Goal: Information Seeking & Learning: Find specific fact

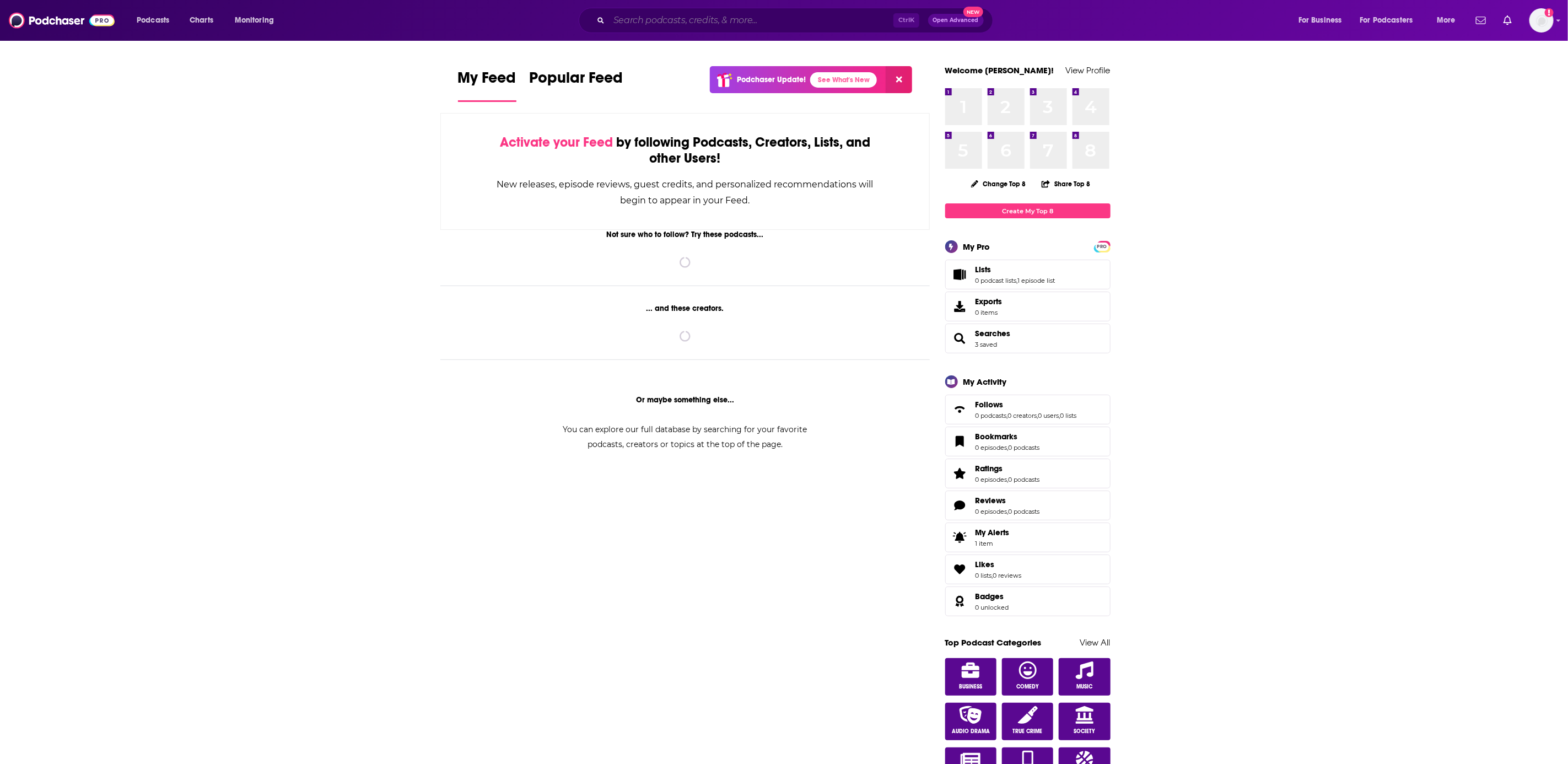
click at [660, 19] on input "Search podcasts, credits, & more..." at bounding box center [751, 20] width 285 height 17
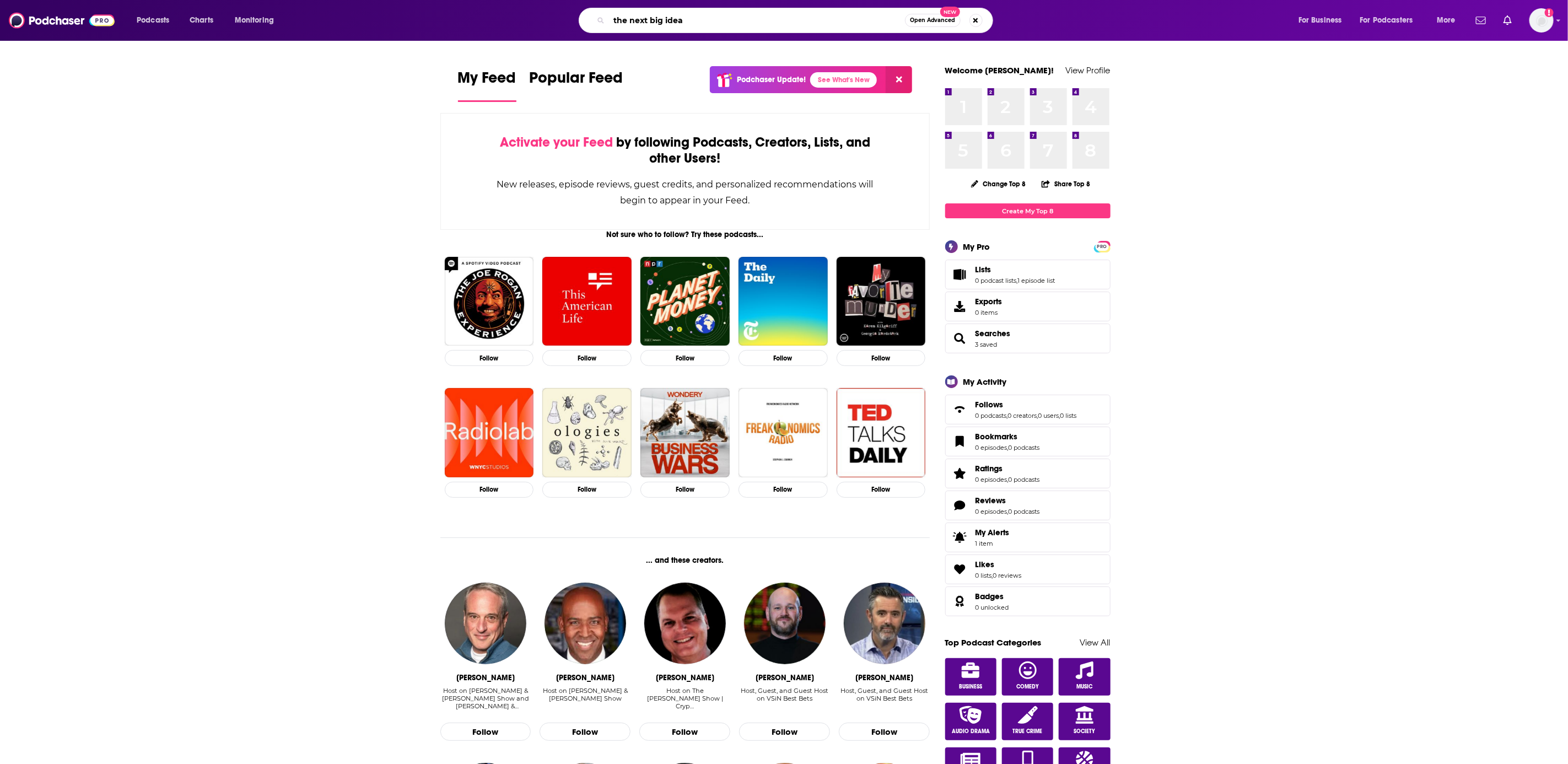
type input "the next big idea"
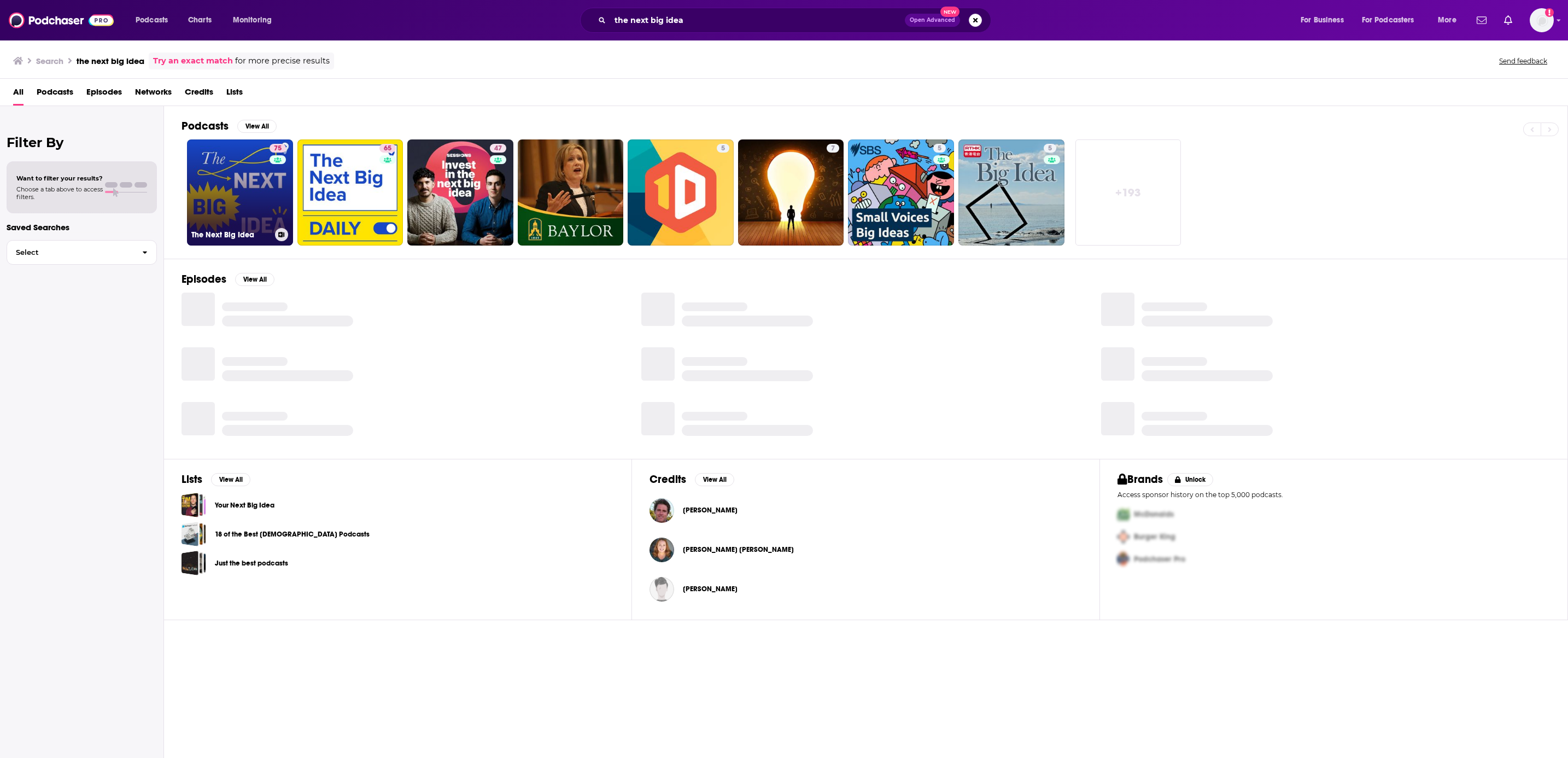
click at [242, 184] on link "75 The Next Big Idea" at bounding box center [240, 193] width 106 height 106
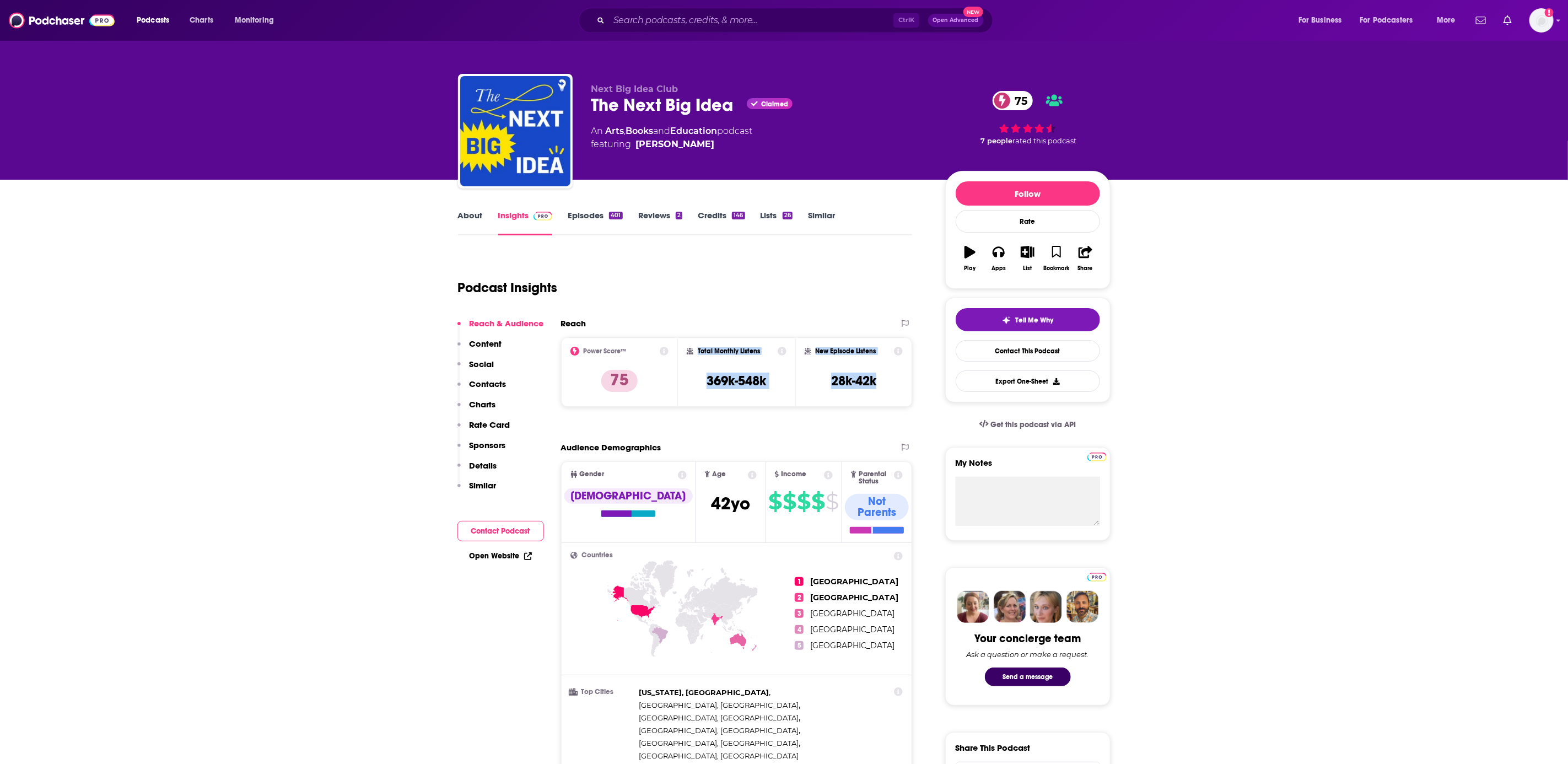
drag, startPoint x: 807, startPoint y: 400, endPoint x: 896, endPoint y: 394, distance: 89.2
click at [896, 394] on div "Power Score™ 75 Total Monthly Listens 369k-548k New Episode Listens 28k-42k" at bounding box center [736, 372] width 351 height 70
copy div "Total Monthly Listens 369k-548k New Episode Listens 28k-42k"
click at [780, 412] on div "Reach Power Score™ 75 Total Monthly Listens 369k-548k New Episode Listens 28k-4…" at bounding box center [736, 367] width 351 height 98
drag, startPoint x: 695, startPoint y: 349, endPoint x: 783, endPoint y: 384, distance: 94.7
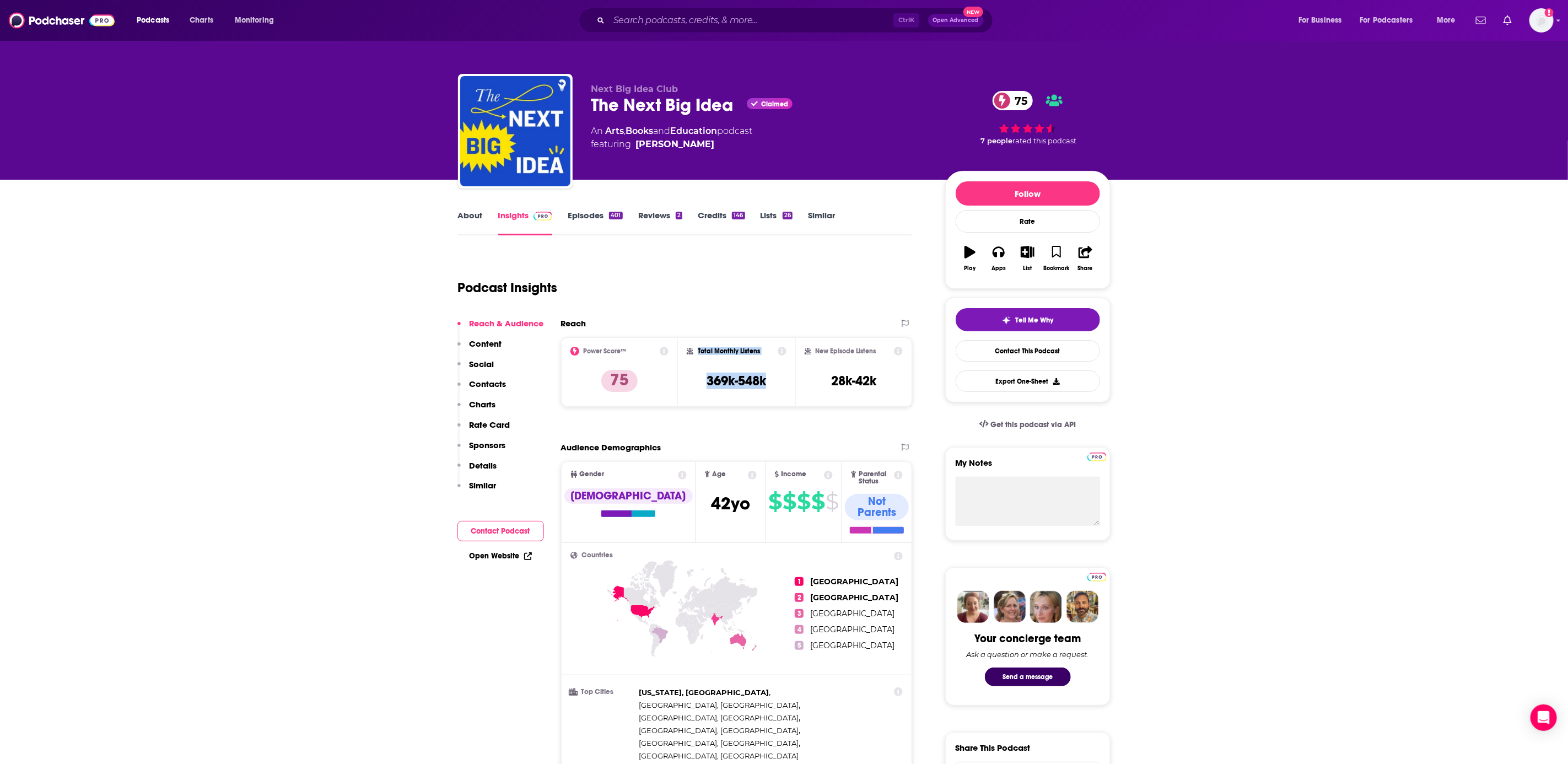
click at [783, 384] on div "Total Monthly Listens 369k-548k" at bounding box center [736, 372] width 100 height 51
copy div "Total Monthly Listens 369k-548k"
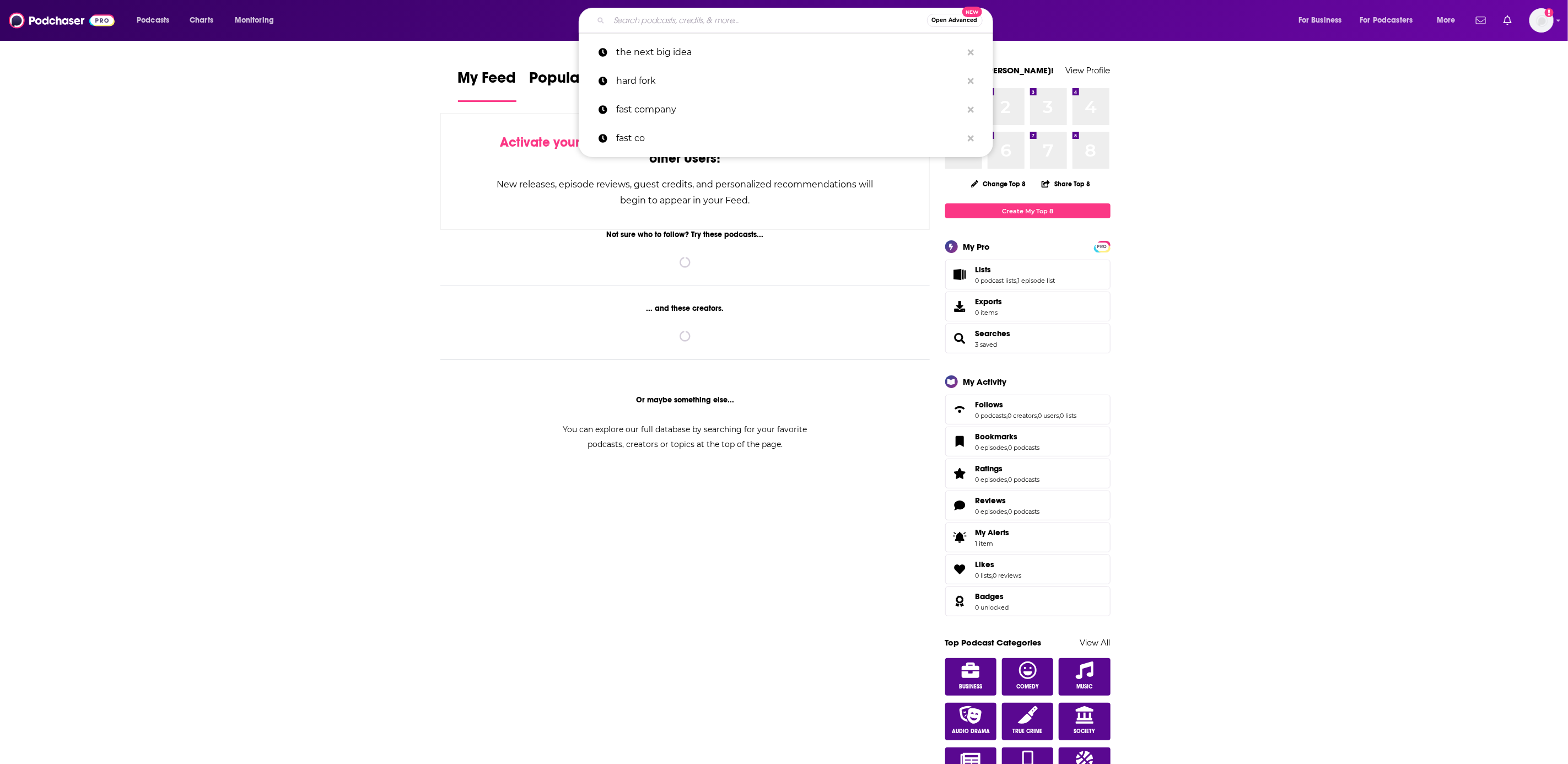
click at [674, 17] on input "Search podcasts, credits, & more..." at bounding box center [768, 20] width 318 height 17
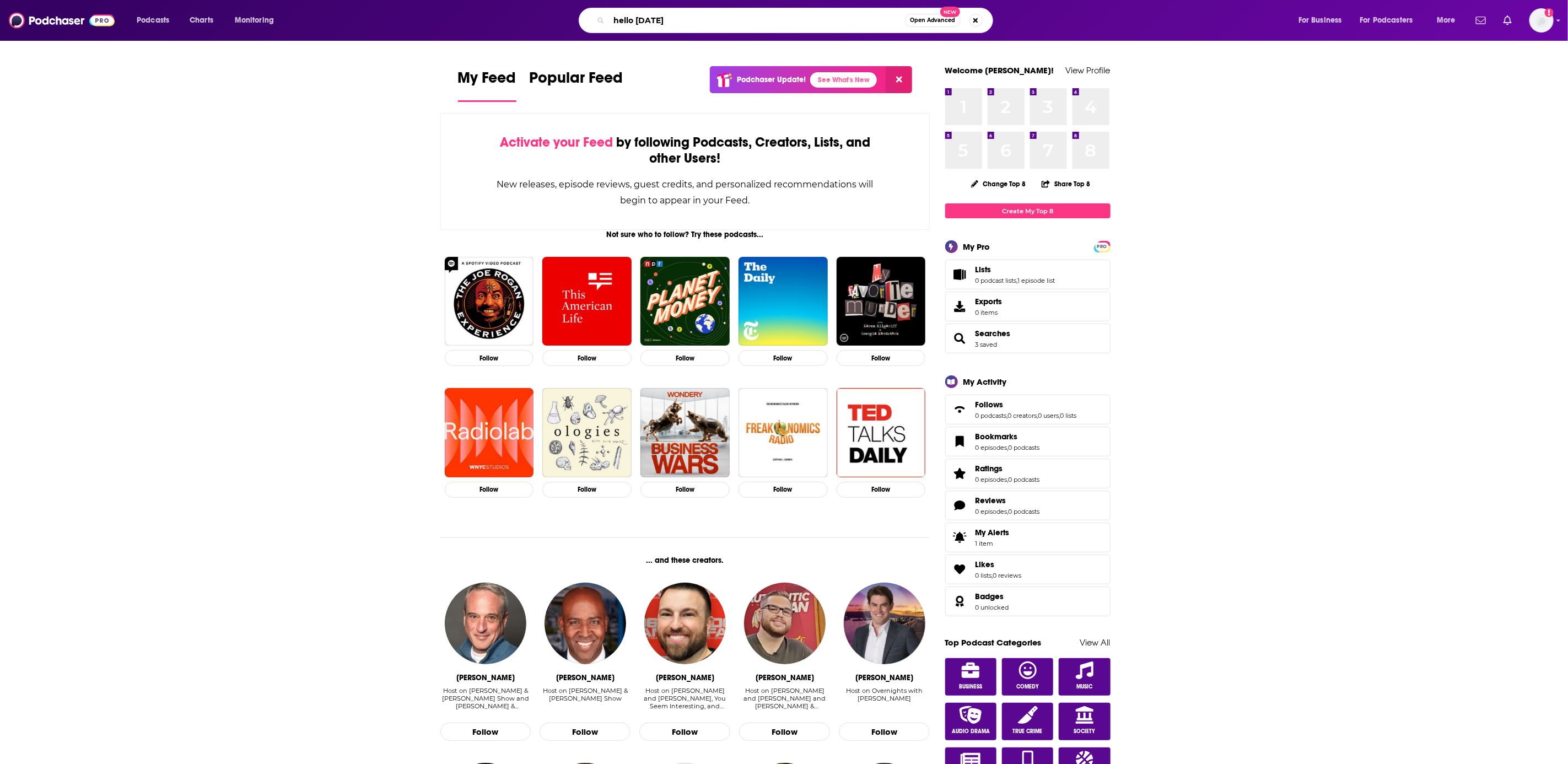
type input "hello [DATE]"
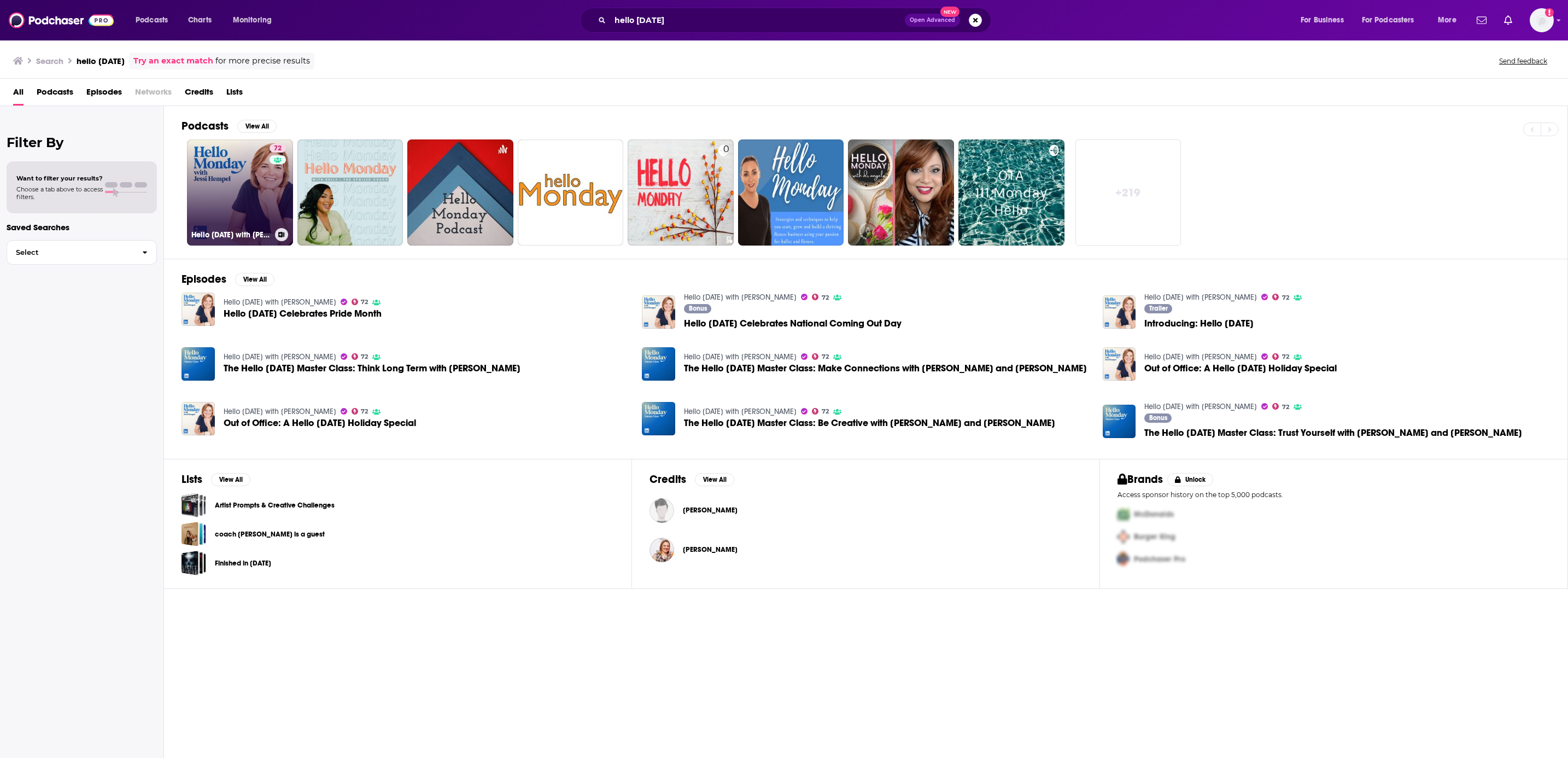
click at [244, 182] on link "72 Hello [DATE] with [PERSON_NAME]" at bounding box center [240, 193] width 106 height 106
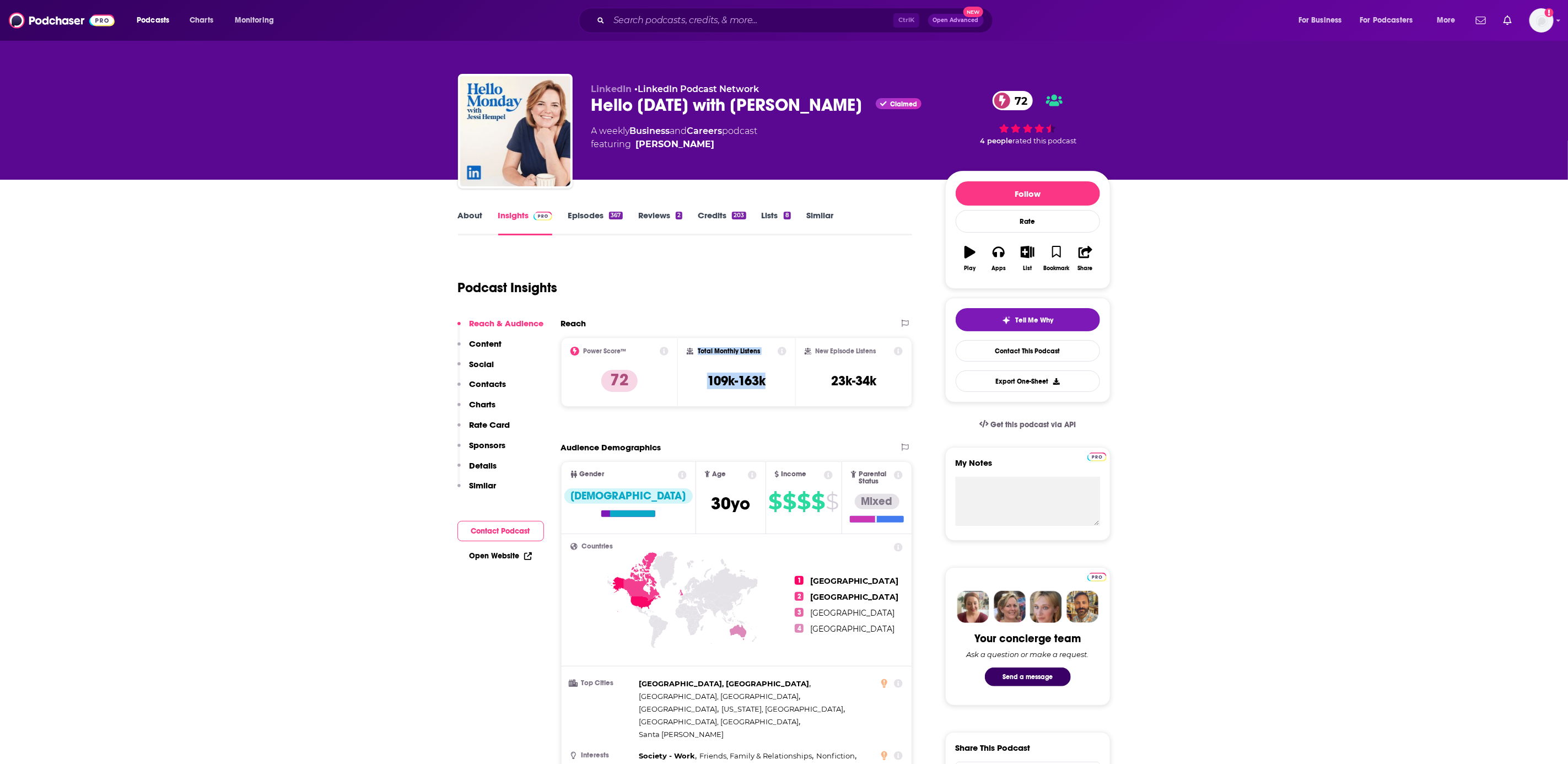
drag, startPoint x: 781, startPoint y: 379, endPoint x: 693, endPoint y: 350, distance: 92.7
click at [693, 350] on div "Total Monthly Listens 109k-163k" at bounding box center [736, 372] width 100 height 51
copy div "Total Monthly Listens 109k-163k"
